Goal: Task Accomplishment & Management: Complete application form

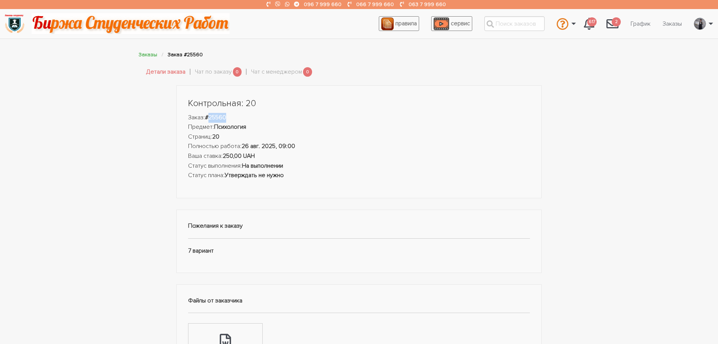
drag, startPoint x: 229, startPoint y: 120, endPoint x: 215, endPoint y: 118, distance: 13.7
click at [211, 117] on li "Заказ: #25560" at bounding box center [359, 118] width 342 height 10
copy strong "25560"
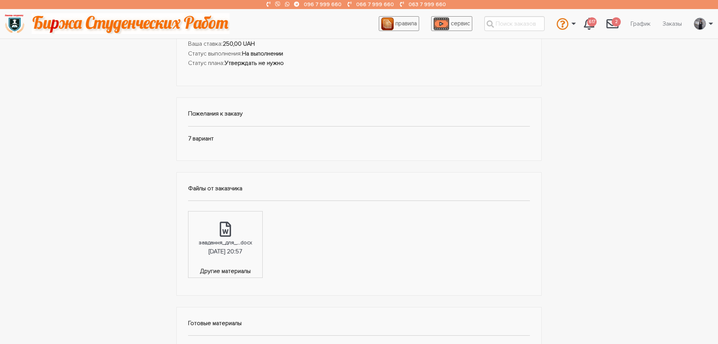
scroll to position [226, 0]
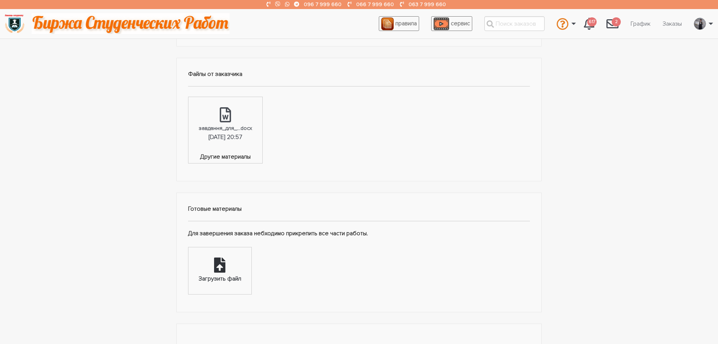
click at [222, 284] on div "Загрузить файл" at bounding box center [220, 270] width 63 height 47
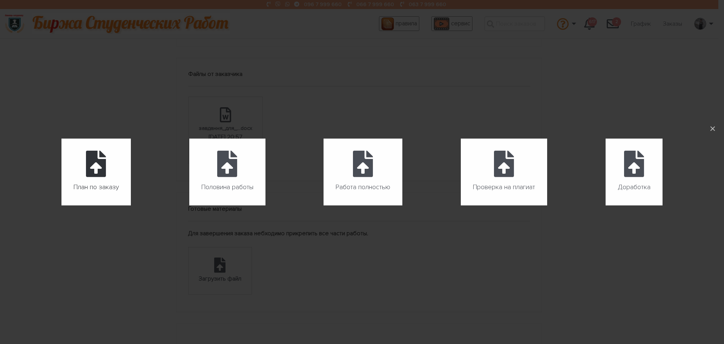
click at [95, 171] on icon at bounding box center [96, 163] width 20 height 26
click at [62, 205] on input "План по заказу" at bounding box center [61, 205] width 0 height 0
click at [239, 165] on label "Половина работы" at bounding box center [227, 171] width 76 height 67
click at [190, 205] on input "Половина работы" at bounding box center [189, 205] width 0 height 0
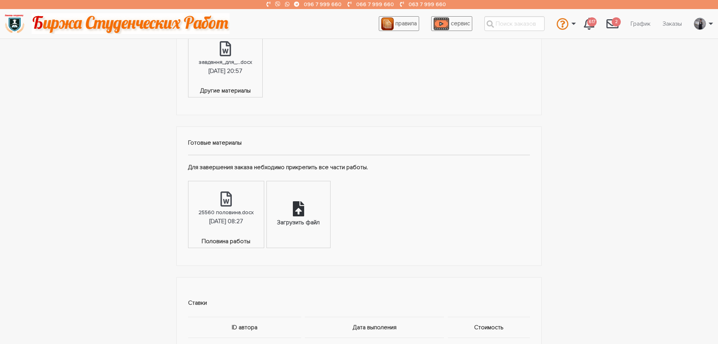
scroll to position [302, 0]
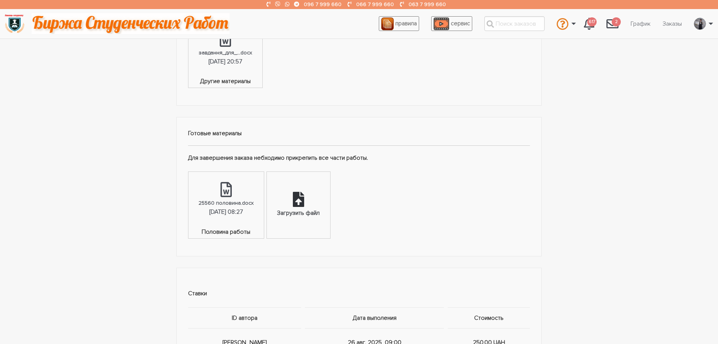
click at [296, 207] on div "Загрузить файл" at bounding box center [298, 205] width 63 height 66
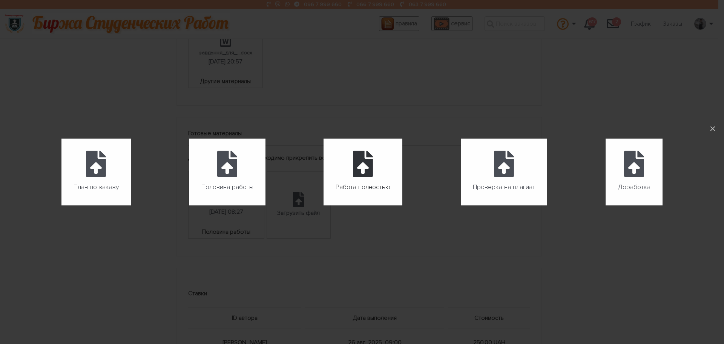
click at [363, 173] on icon at bounding box center [363, 163] width 20 height 26
click at [324, 205] on input "Работа полностью" at bounding box center [324, 205] width 0 height 0
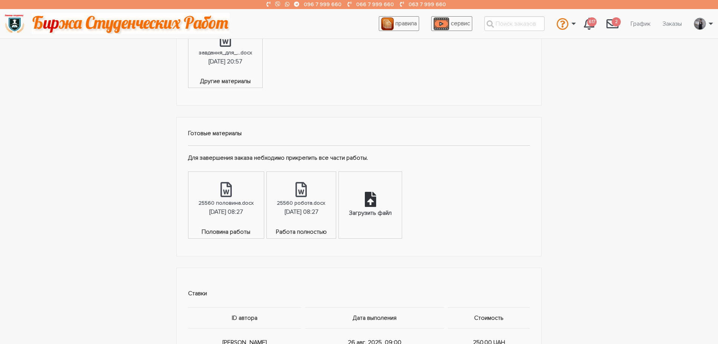
click at [390, 210] on div "Загрузить файл" at bounding box center [370, 213] width 43 height 10
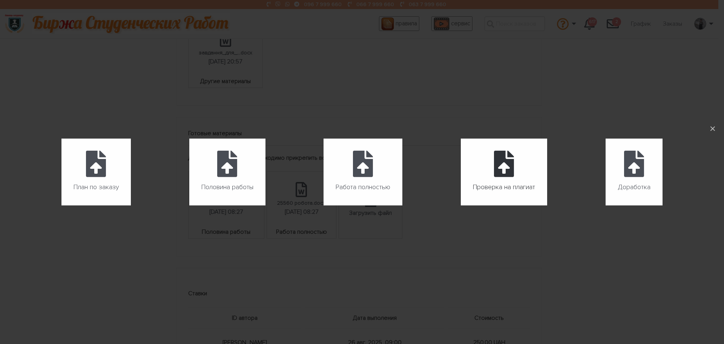
click at [497, 172] on icon at bounding box center [504, 163] width 20 height 26
click at [461, 205] on input "Проверка на плагиат" at bounding box center [461, 205] width 0 height 0
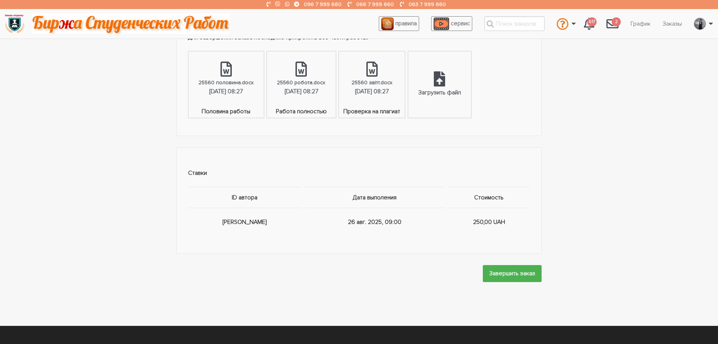
scroll to position [453, 0]
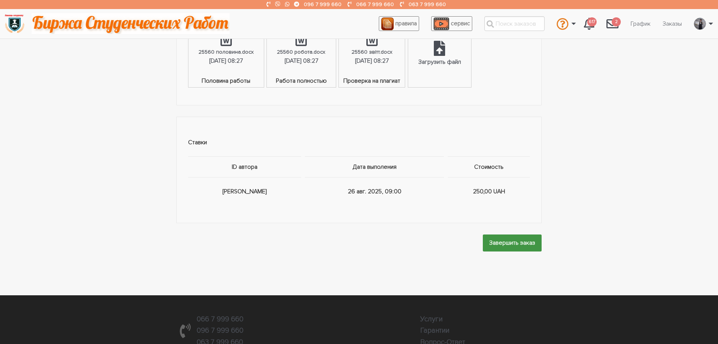
click at [531, 244] on input "Завершить заказ" at bounding box center [512, 242] width 59 height 17
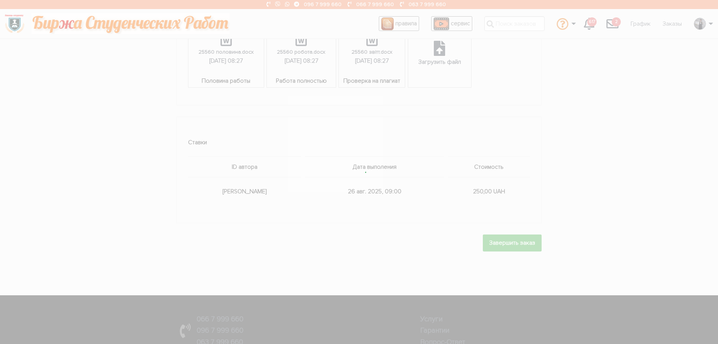
scroll to position [0, 0]
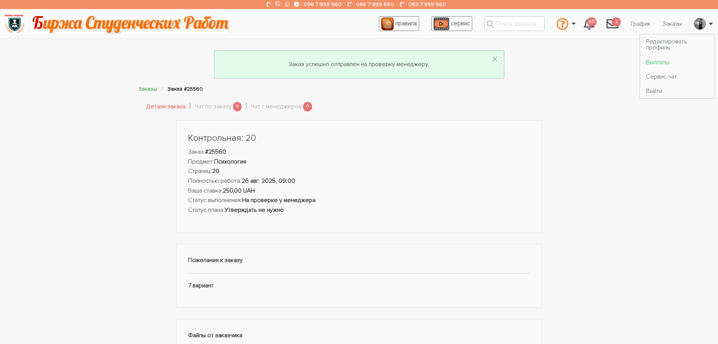
click at [657, 60] on link "Выплаты" at bounding box center [677, 62] width 75 height 14
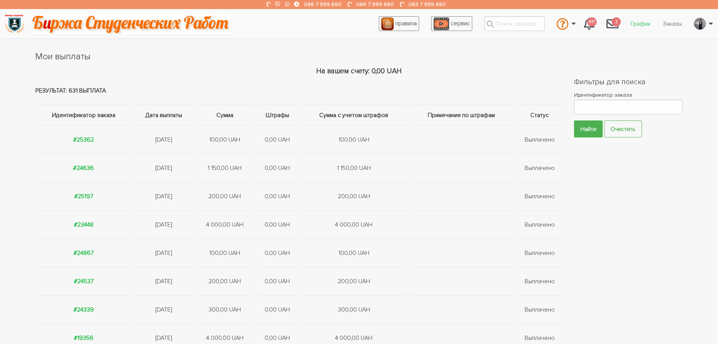
click at [643, 26] on link "График" at bounding box center [641, 24] width 32 height 14
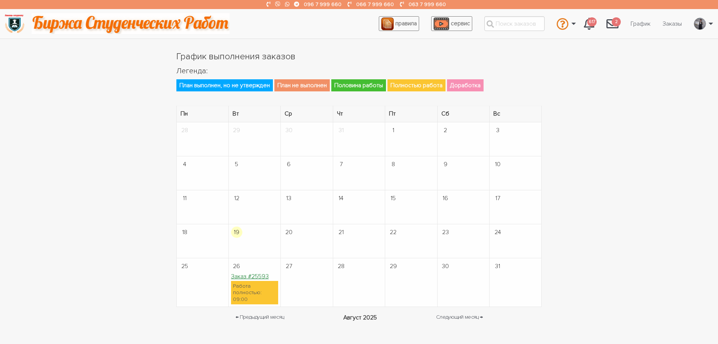
click at [259, 276] on link "Заказ #25593" at bounding box center [250, 276] width 38 height 8
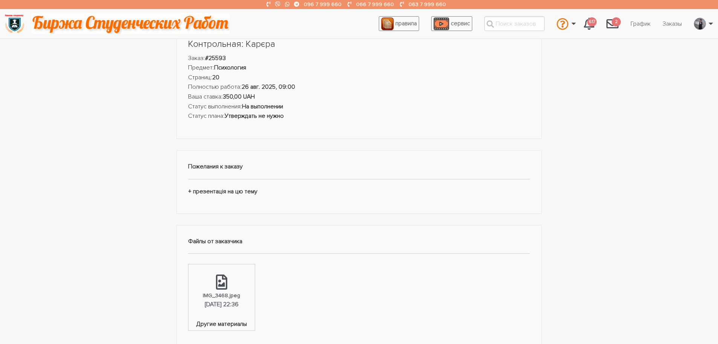
scroll to position [151, 0]
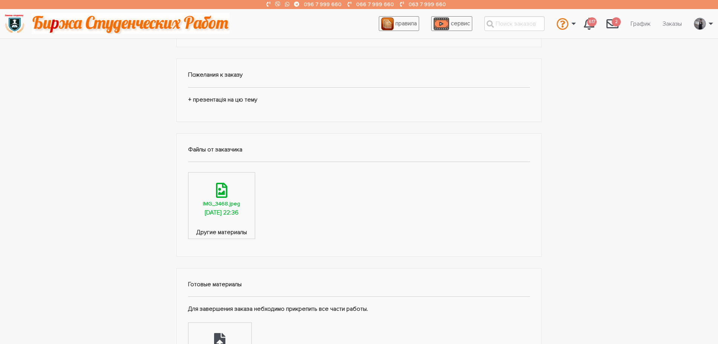
click at [227, 204] on div "IMG_3468.jpeg" at bounding box center [221, 203] width 37 height 9
